Goal: Task Accomplishment & Management: Manage account settings

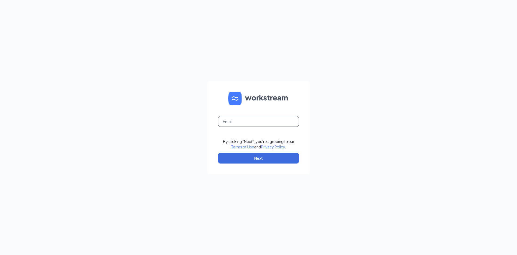
click at [239, 120] on input "text" at bounding box center [258, 121] width 81 height 11
type input "ihop1517@romulusinc.com"
click at [247, 160] on button "Next" at bounding box center [258, 157] width 81 height 11
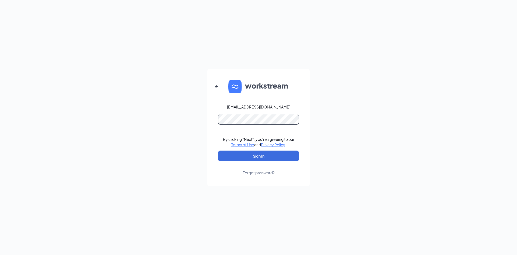
click at [218, 150] on button "Sign In" at bounding box center [258, 155] width 81 height 11
click at [258, 155] on button "Sign In" at bounding box center [258, 155] width 81 height 11
click at [245, 157] on button "Sign In" at bounding box center [258, 155] width 81 height 11
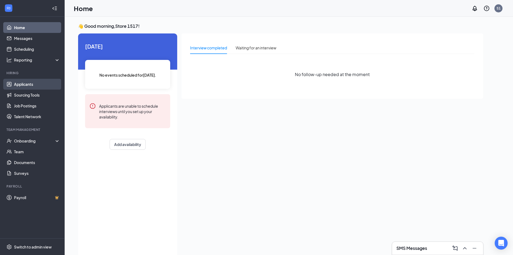
click at [24, 84] on link "Applicants" at bounding box center [37, 84] width 46 height 11
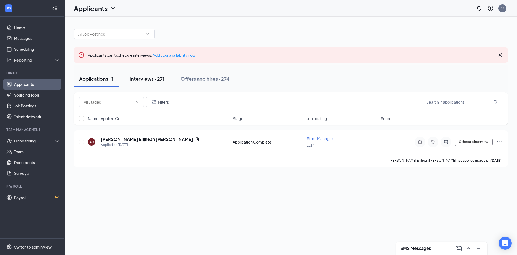
click at [151, 79] on div "Interviews · 271" at bounding box center [147, 78] width 35 height 7
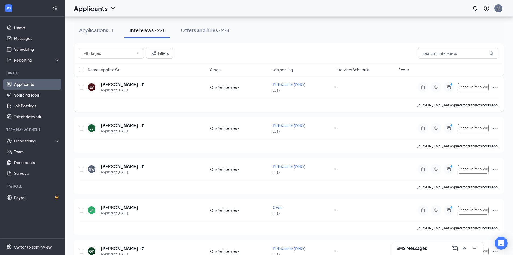
scroll to position [135, 0]
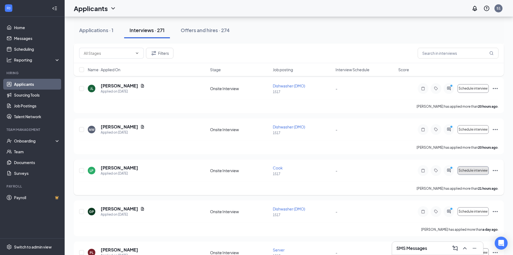
click at [476, 171] on span "Schedule interview" at bounding box center [473, 170] width 29 height 4
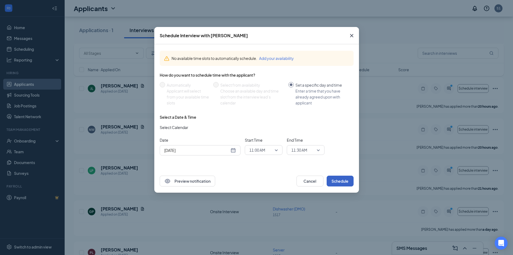
click at [343, 179] on button "Schedule" at bounding box center [340, 180] width 27 height 11
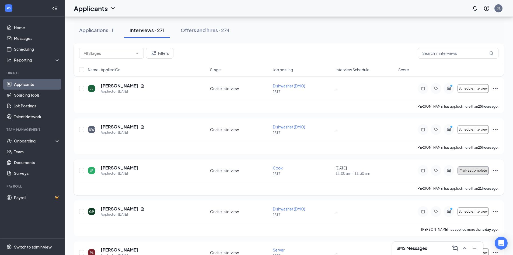
click at [471, 171] on span "Mark as complete" at bounding box center [473, 170] width 27 height 4
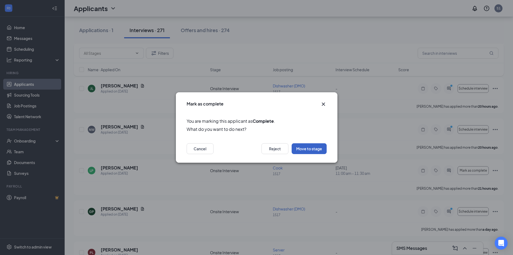
click at [299, 149] on button "Move to stage" at bounding box center [309, 148] width 35 height 11
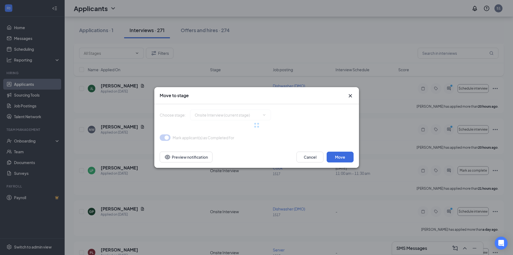
type input "Hiring Complete (final stage)"
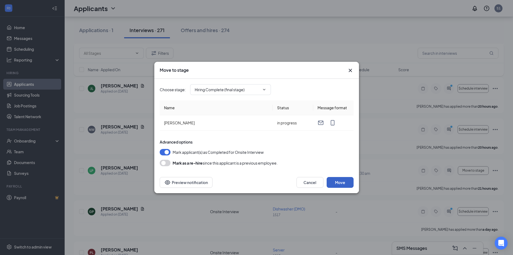
click at [341, 183] on button "Move" at bounding box center [340, 182] width 27 height 11
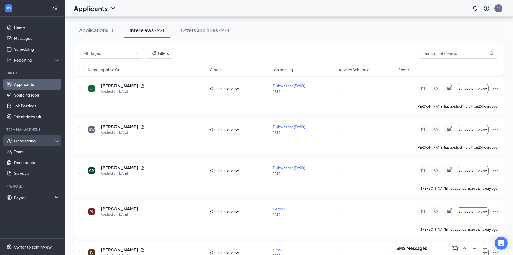
click at [30, 142] on div "Onboarding" at bounding box center [34, 140] width 41 height 5
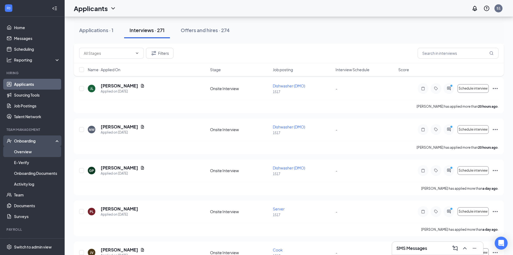
click at [18, 150] on link "Overview" at bounding box center [37, 151] width 46 height 11
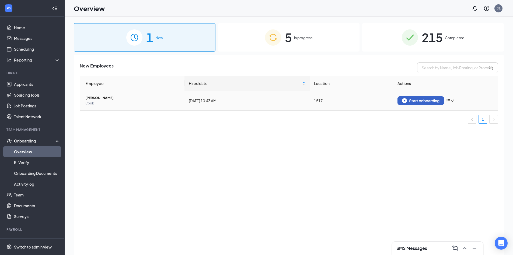
click at [418, 101] on div "Start onboarding" at bounding box center [420, 100] width 37 height 5
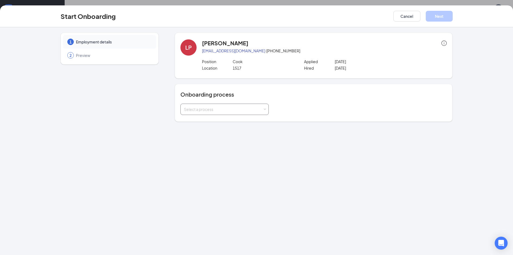
click at [218, 107] on div "Select a process" at bounding box center [223, 108] width 79 height 5
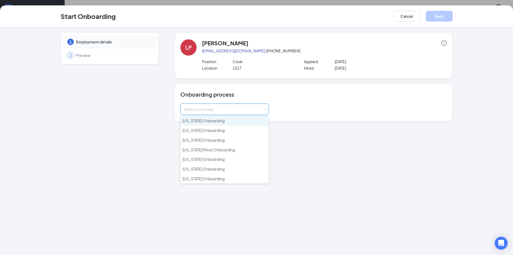
click at [208, 123] on li "[US_STATE] Onboarding" at bounding box center [224, 121] width 88 height 10
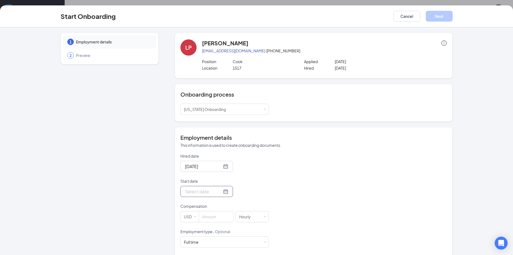
click at [194, 190] on input "Start date" at bounding box center [203, 191] width 37 height 7
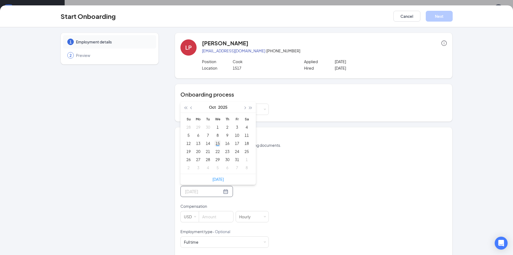
type input "[DATE]"
click at [216, 145] on div "15" at bounding box center [217, 143] width 6 height 6
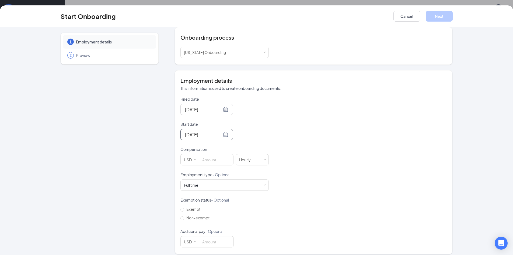
scroll to position [61, 0]
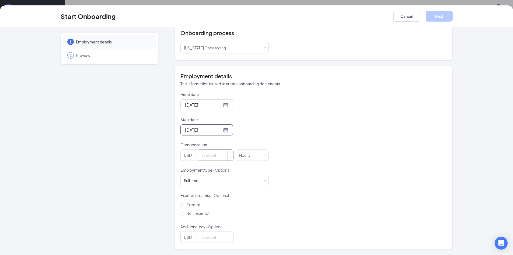
click at [205, 158] on input at bounding box center [216, 154] width 34 height 11
type input "15.75"
click at [190, 213] on span "Non-exempt" at bounding box center [197, 212] width 27 height 5
click at [184, 213] on input "Non-exempt" at bounding box center [182, 213] width 4 height 4
radio input "true"
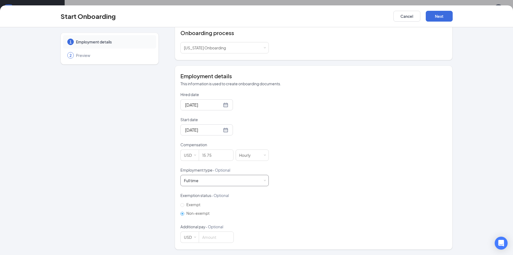
click at [194, 185] on div "Full time Works 30+ hours per week and is reasonably expected to work" at bounding box center [224, 180] width 81 height 11
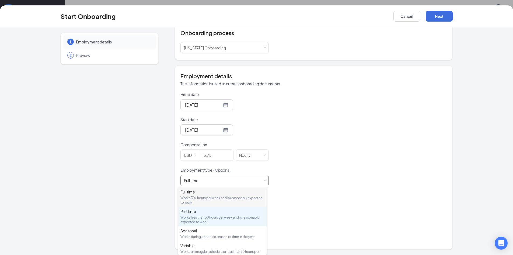
click at [195, 219] on div "Works less than 30 hours per week and is reasonably expected to work" at bounding box center [222, 219] width 84 height 9
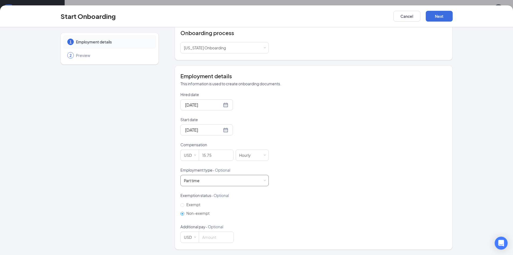
scroll to position [24, 0]
click at [442, 15] on button "Next" at bounding box center [439, 16] width 27 height 11
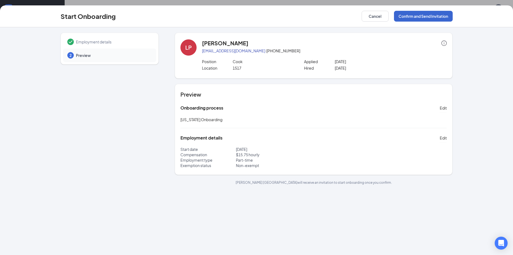
scroll to position [0, 0]
click at [411, 15] on button "Confirm and Send Invitation" at bounding box center [423, 16] width 59 height 11
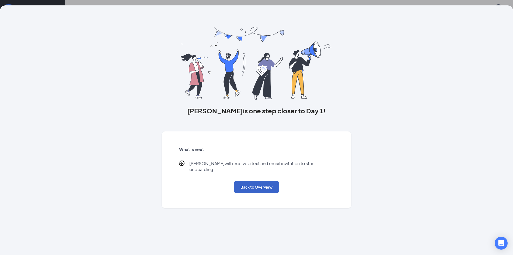
click at [249, 183] on button "Back to Overview" at bounding box center [257, 187] width 46 height 12
